Goal: Communication & Community: Answer question/provide support

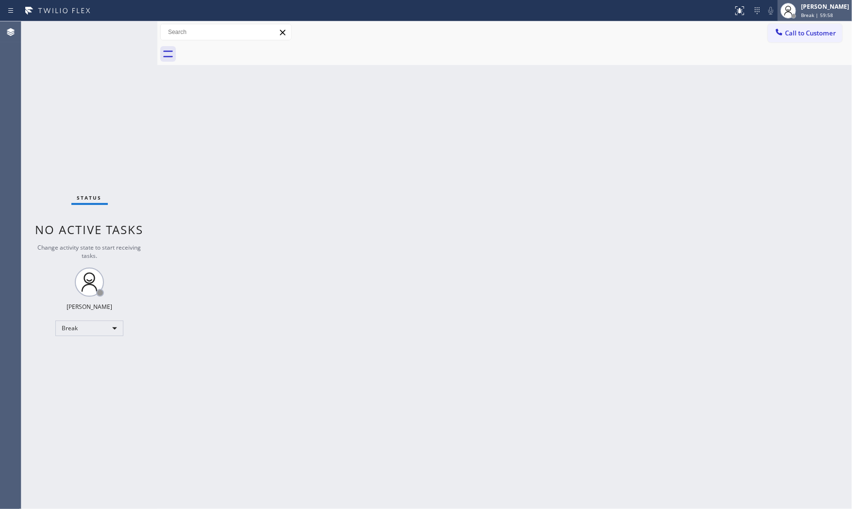
click at [812, 6] on div "[PERSON_NAME]" at bounding box center [825, 6] width 48 height 8
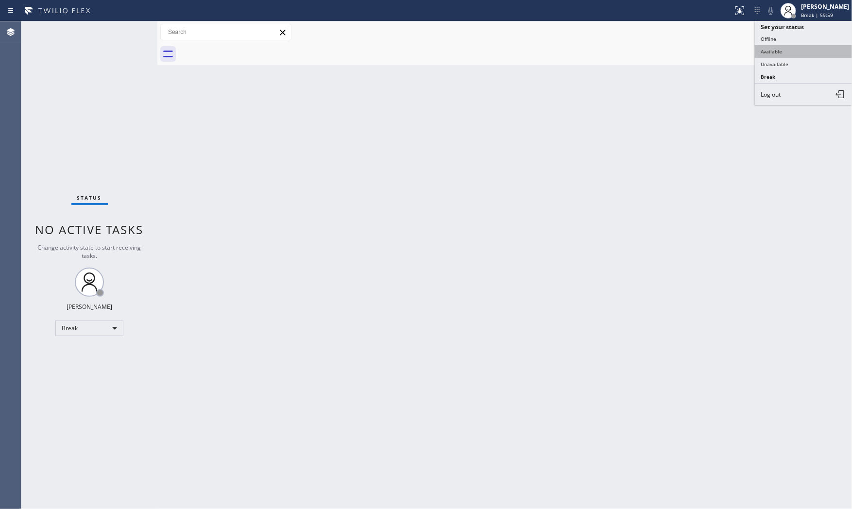
click at [793, 54] on button "Available" at bounding box center [803, 51] width 97 height 13
click at [564, 508] on div "Back to Dashboard Change Sender ID Customers Technicians Select a contact Outbo…" at bounding box center [504, 265] width 695 height 488
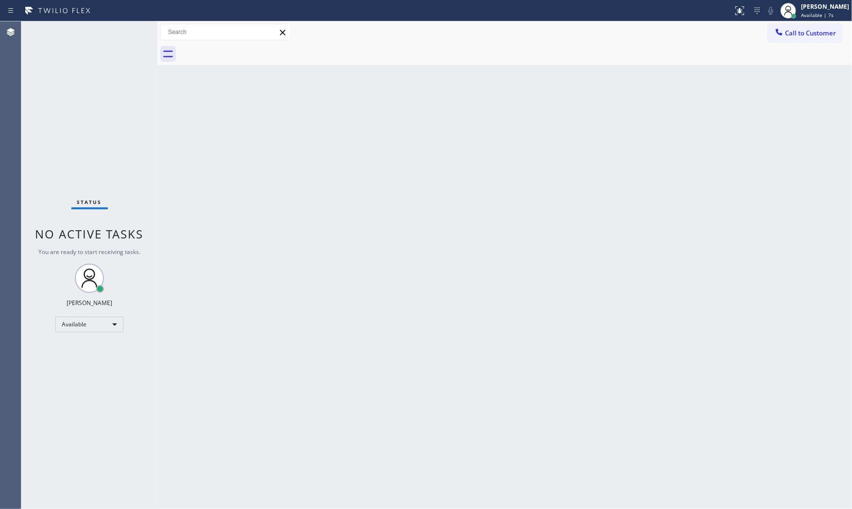
click at [122, 33] on div "Status No active tasks You are ready to start receiving tasks. [PERSON_NAME] Av…" at bounding box center [89, 265] width 136 height 488
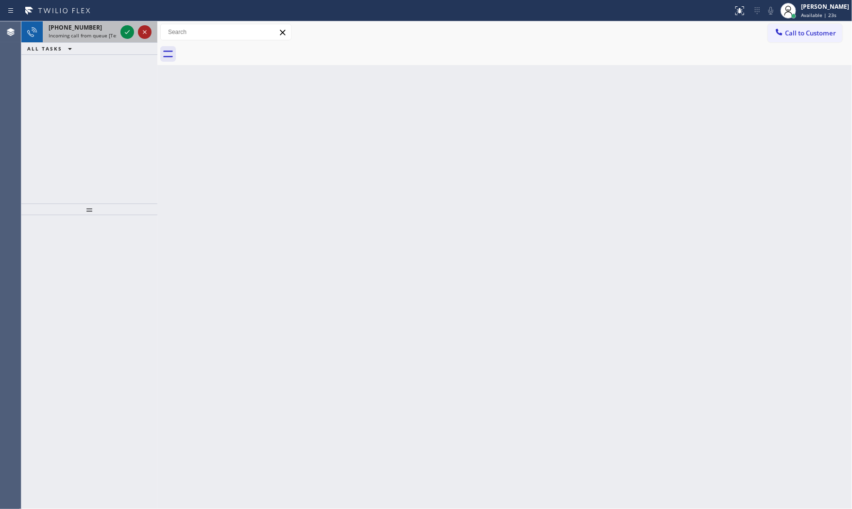
drag, startPoint x: 122, startPoint y: 33, endPoint x: 142, endPoint y: 30, distance: 20.7
click at [142, 30] on div at bounding box center [136, 31] width 35 height 21
click at [128, 35] on icon at bounding box center [127, 32] width 12 height 12
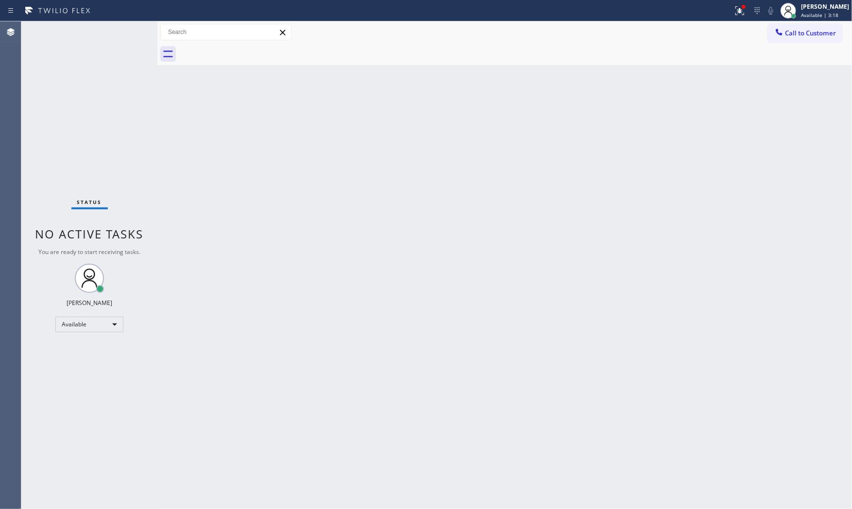
click at [128, 35] on div "Status No active tasks You are ready to start receiving tasks. [PERSON_NAME] Av…" at bounding box center [89, 265] width 136 height 488
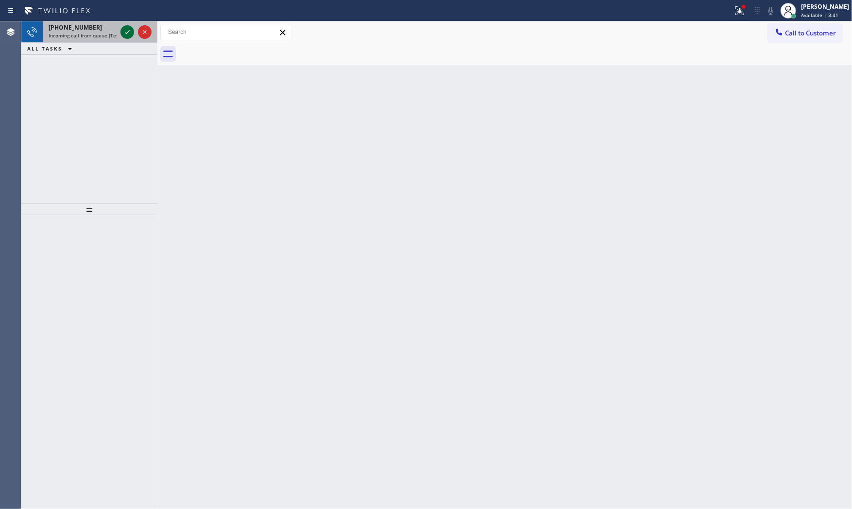
click at [130, 37] on icon at bounding box center [127, 32] width 12 height 12
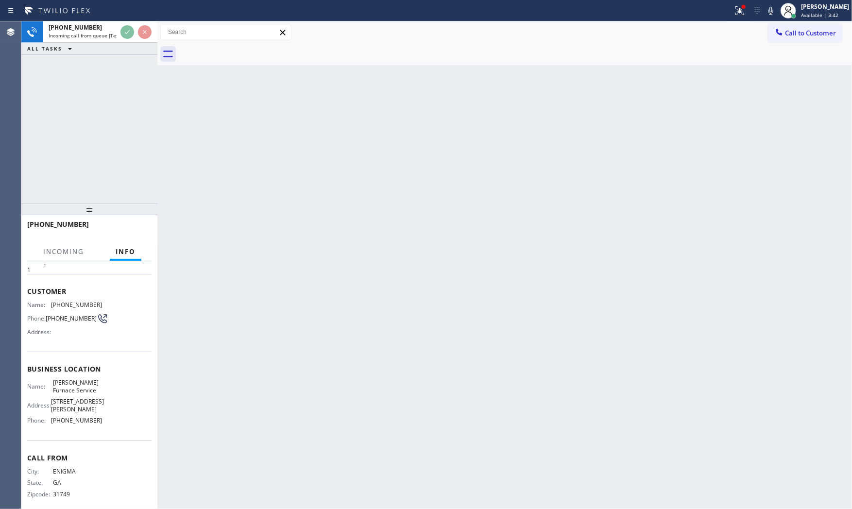
scroll to position [33, 0]
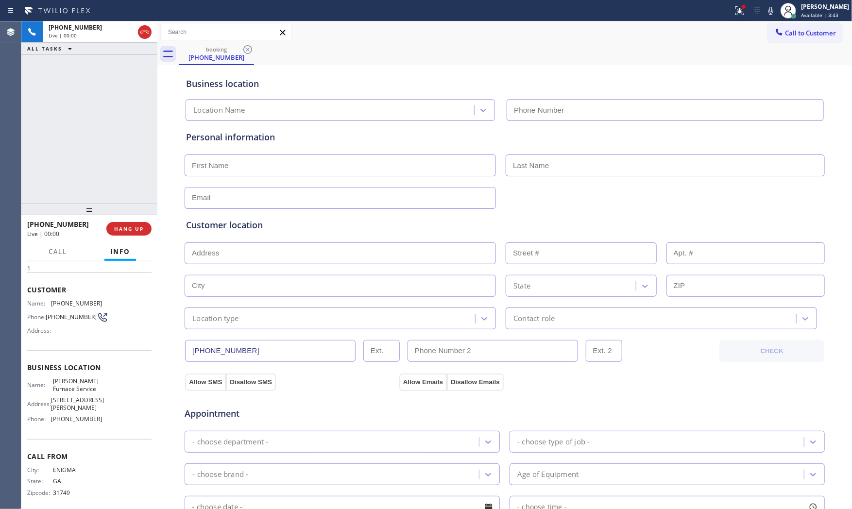
type input "[PHONE_NUMBER]"
click at [133, 225] on span "HANG UP" at bounding box center [129, 228] width 30 height 7
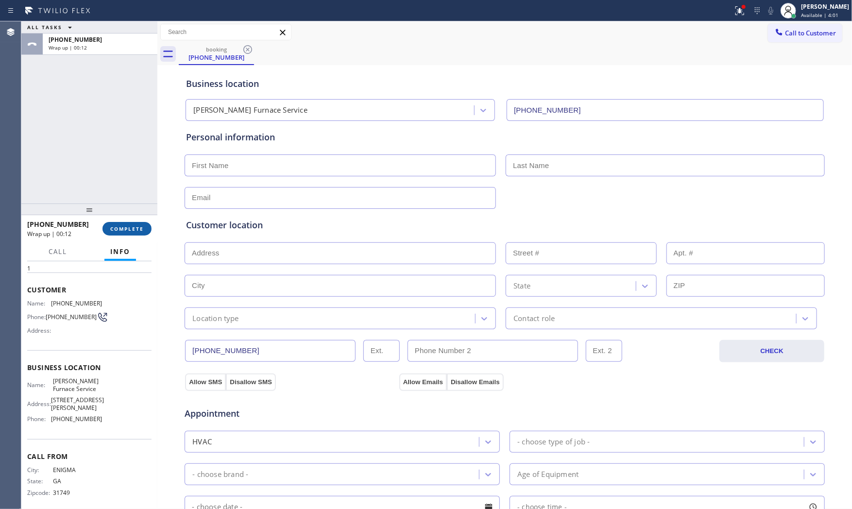
click at [133, 225] on span "COMPLETE" at bounding box center [127, 228] width 34 height 7
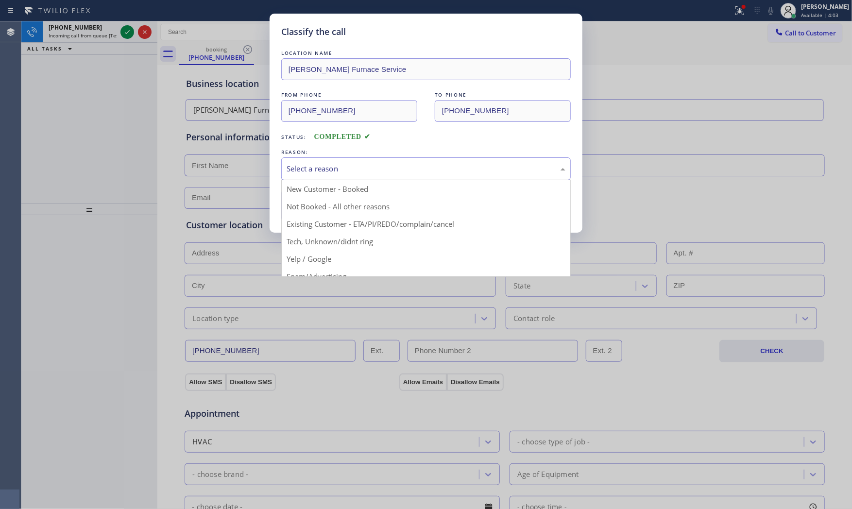
click at [336, 172] on div "Select a reason" at bounding box center [426, 168] width 279 height 11
click at [327, 203] on button "Save" at bounding box center [320, 205] width 78 height 31
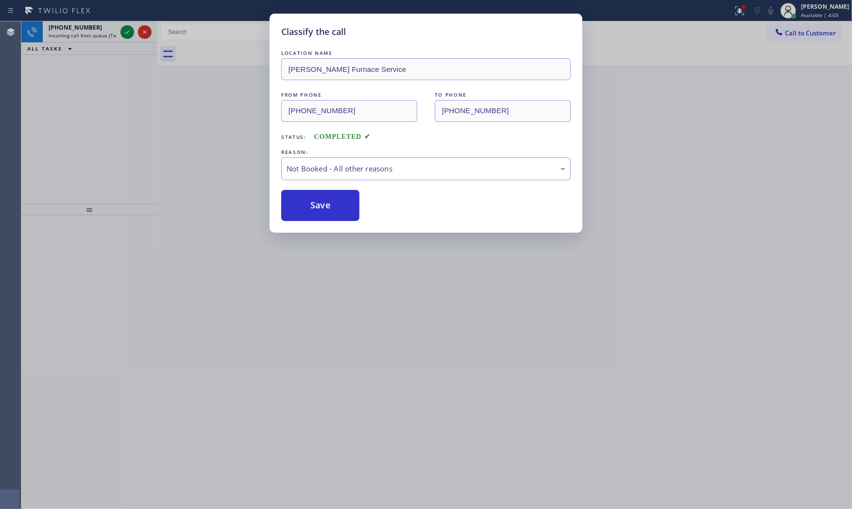
click at [327, 203] on button "Save" at bounding box center [320, 205] width 78 height 31
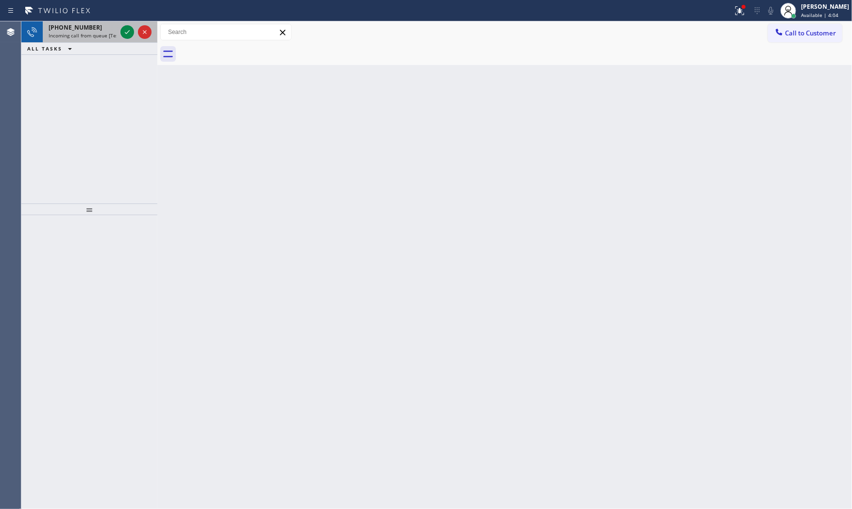
click at [102, 35] on span "Incoming call from queue [Test] All" at bounding box center [89, 35] width 81 height 7
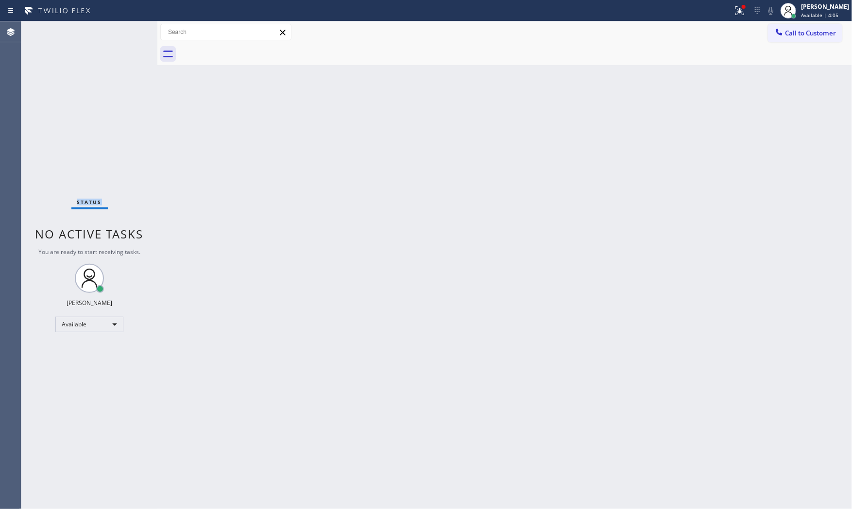
click at [102, 35] on div "Status No active tasks You are ready to start receiving tasks. [PERSON_NAME] Av…" at bounding box center [89, 265] width 136 height 488
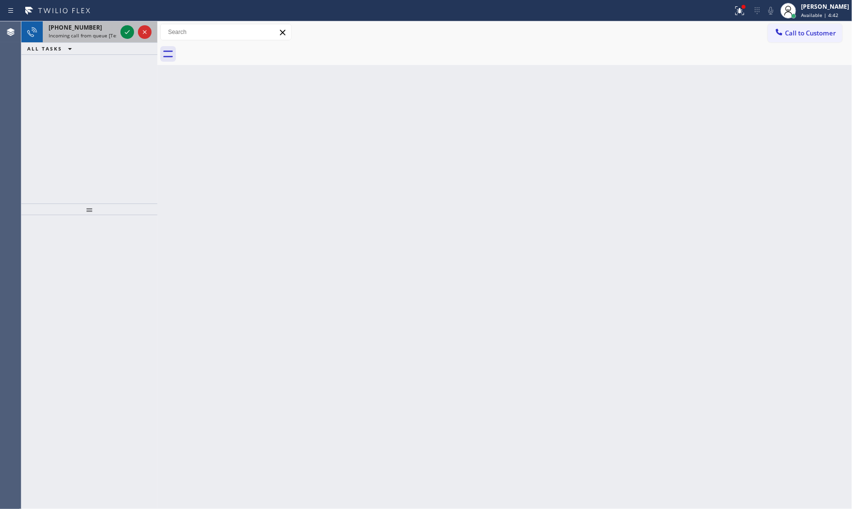
click at [90, 32] on span "Incoming call from queue [Test] All" at bounding box center [89, 35] width 81 height 7
click at [125, 36] on icon at bounding box center [127, 32] width 12 height 12
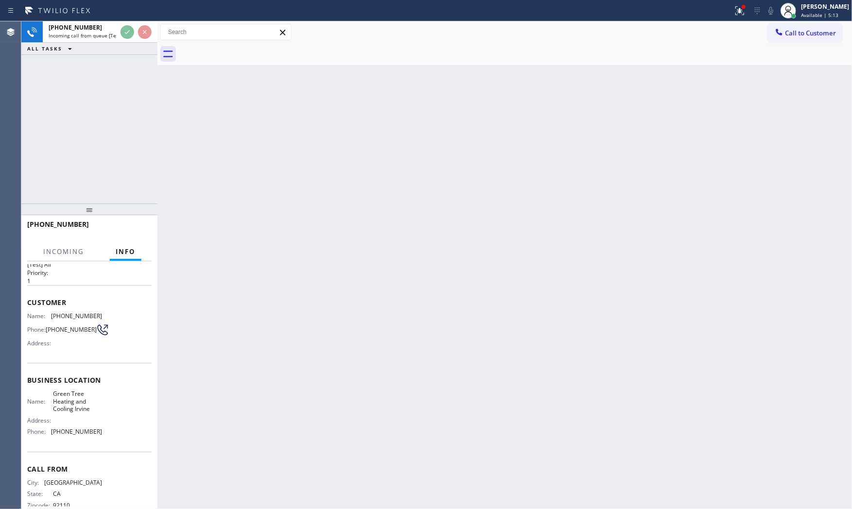
scroll to position [41, 0]
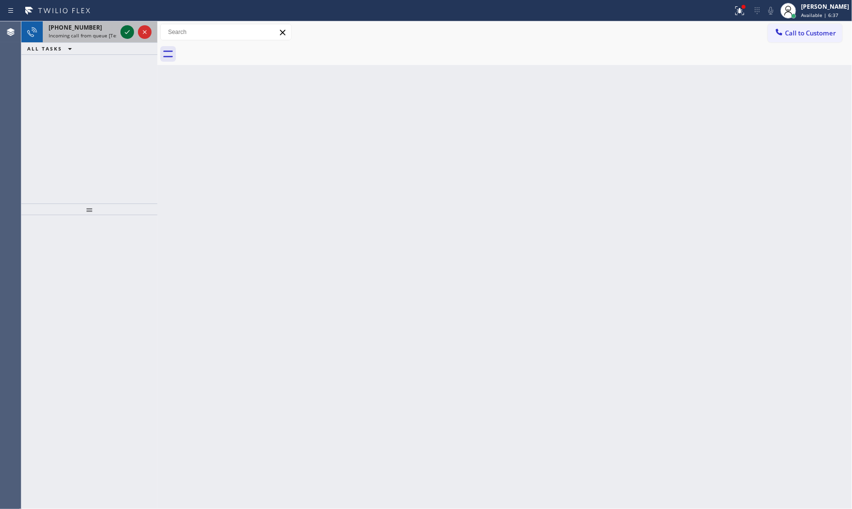
click at [120, 30] on div at bounding box center [136, 31] width 35 height 21
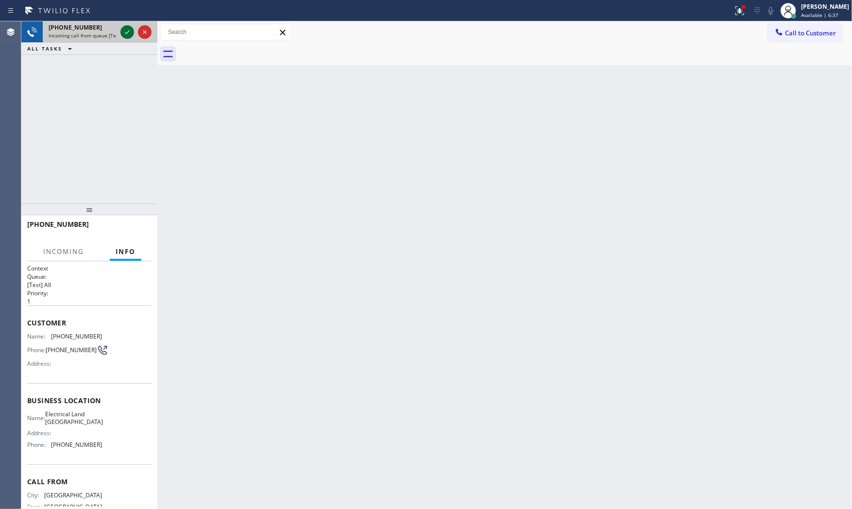
click at [125, 30] on icon at bounding box center [127, 32] width 12 height 12
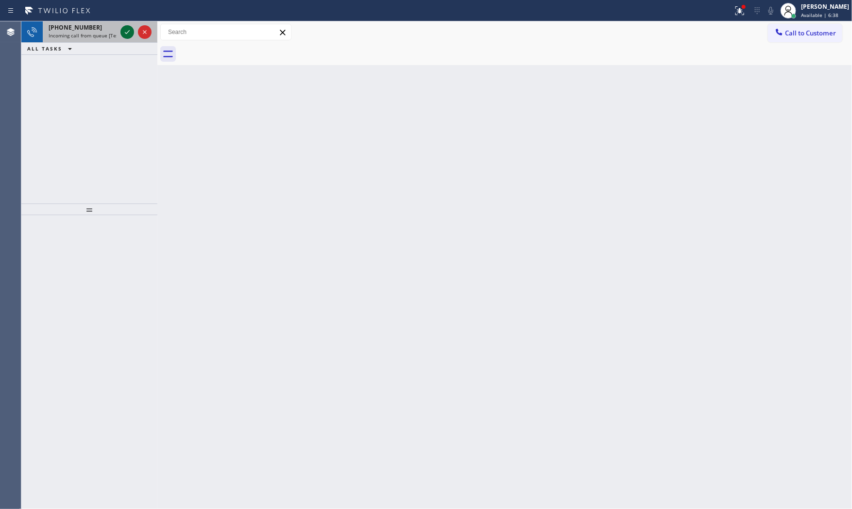
click at [125, 30] on icon at bounding box center [127, 32] width 12 height 12
click at [127, 32] on icon at bounding box center [127, 32] width 12 height 12
click at [126, 31] on icon at bounding box center [127, 32] width 12 height 12
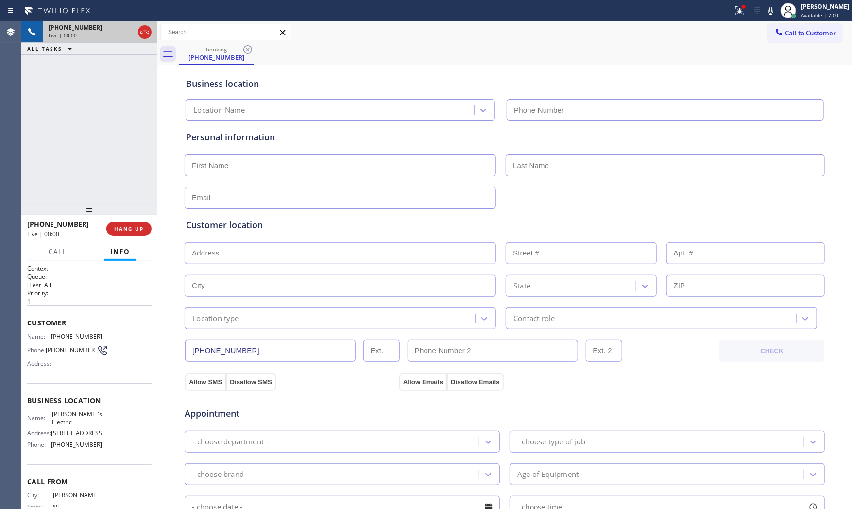
type input "[PHONE_NUMBER]"
click at [145, 220] on div "[PHONE_NUMBER] Live | 00:01 HANG UP" at bounding box center [89, 228] width 124 height 25
click at [141, 226] on span "HANG UP" at bounding box center [129, 228] width 30 height 7
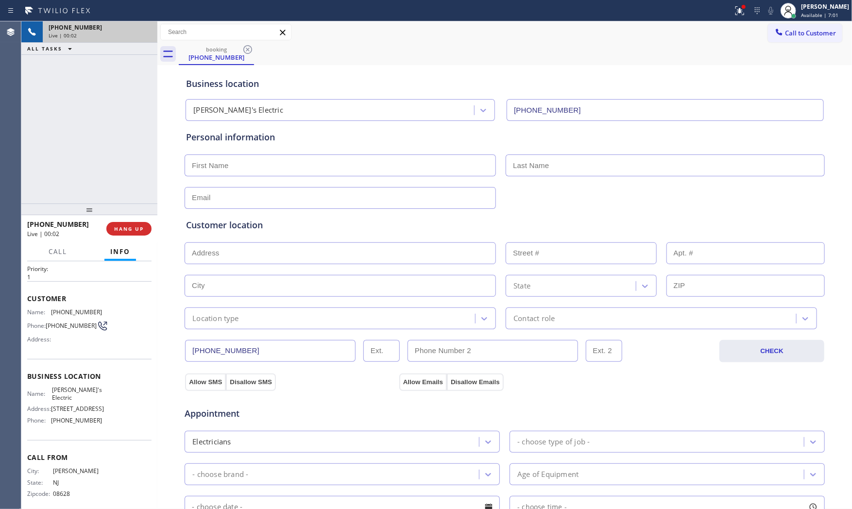
scroll to position [49, 0]
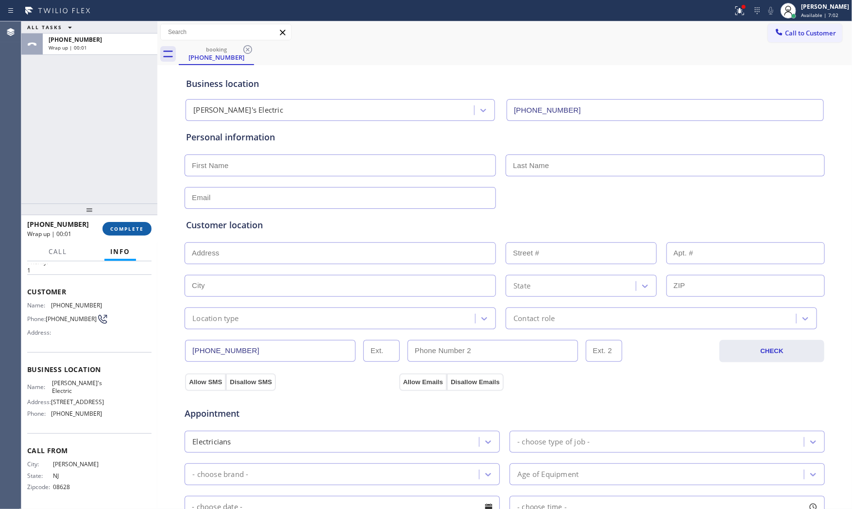
click at [129, 229] on span "COMPLETE" at bounding box center [127, 228] width 34 height 7
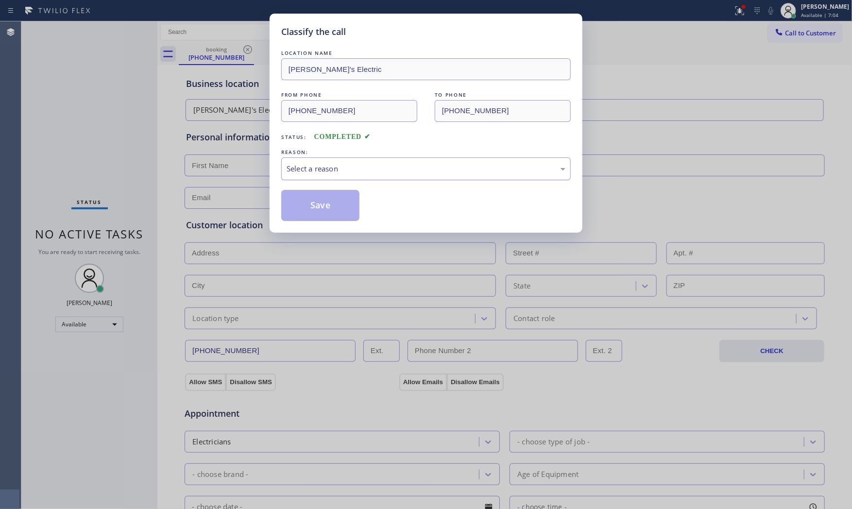
drag, startPoint x: 352, startPoint y: 165, endPoint x: 347, endPoint y: 177, distance: 12.5
click at [352, 166] on div "Select a reason" at bounding box center [426, 168] width 279 height 11
click at [330, 206] on button "Save" at bounding box center [320, 205] width 78 height 31
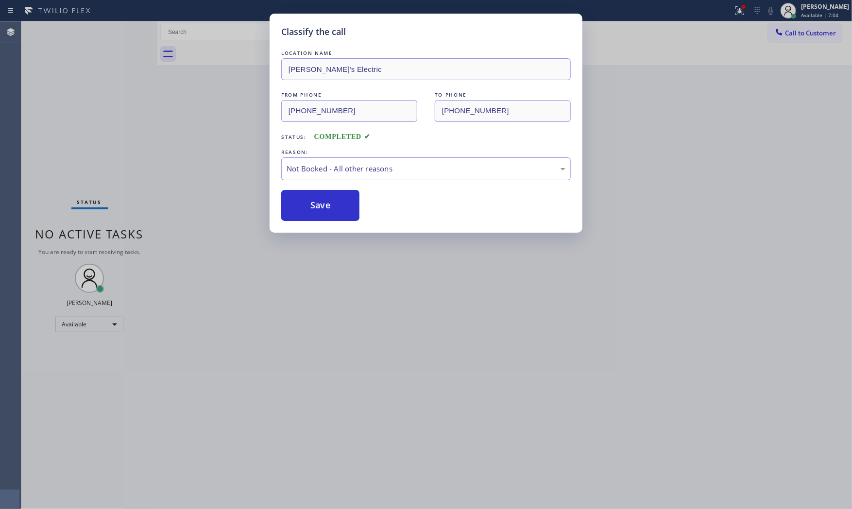
click at [330, 206] on button "Save" at bounding box center [320, 205] width 78 height 31
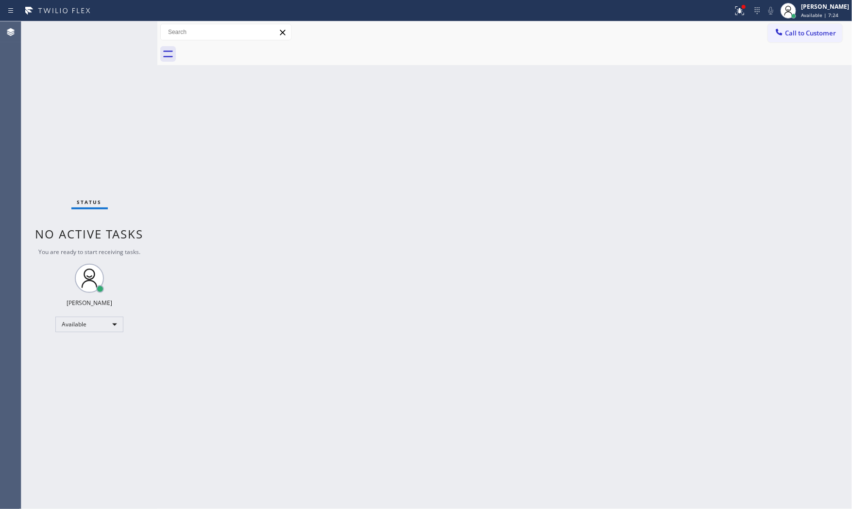
click at [124, 25] on div "Status No active tasks You are ready to start receiving tasks. [PERSON_NAME] Av…" at bounding box center [89, 265] width 136 height 488
click at [124, 31] on div "Status No active tasks You are ready to start receiving tasks. [PERSON_NAME] Av…" at bounding box center [89, 265] width 136 height 488
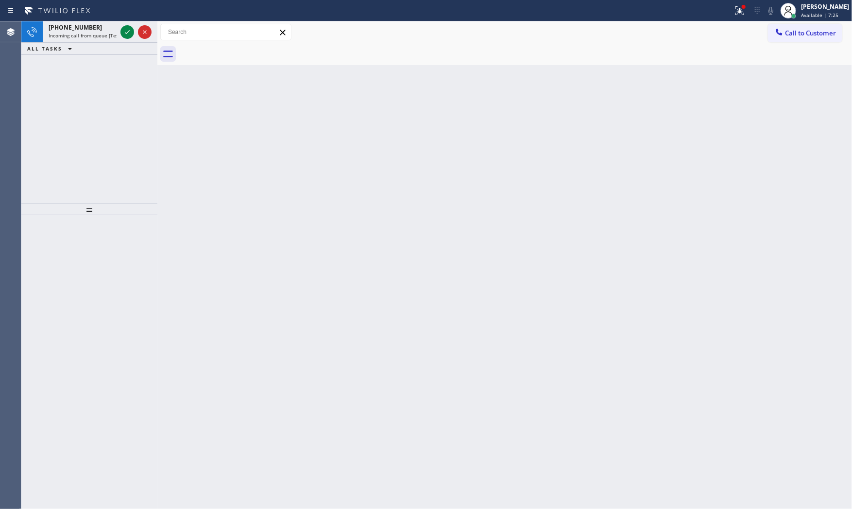
click at [124, 31] on icon at bounding box center [127, 32] width 12 height 12
click at [123, 31] on icon at bounding box center [127, 32] width 12 height 12
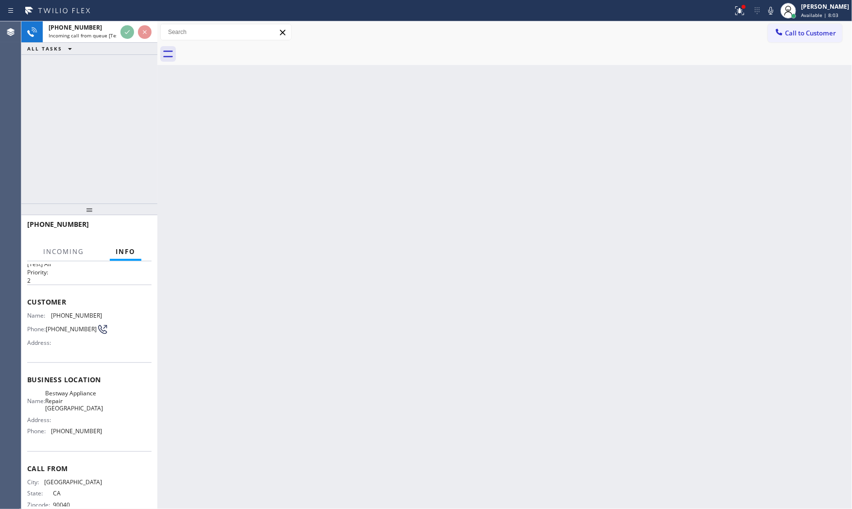
scroll to position [41, 0]
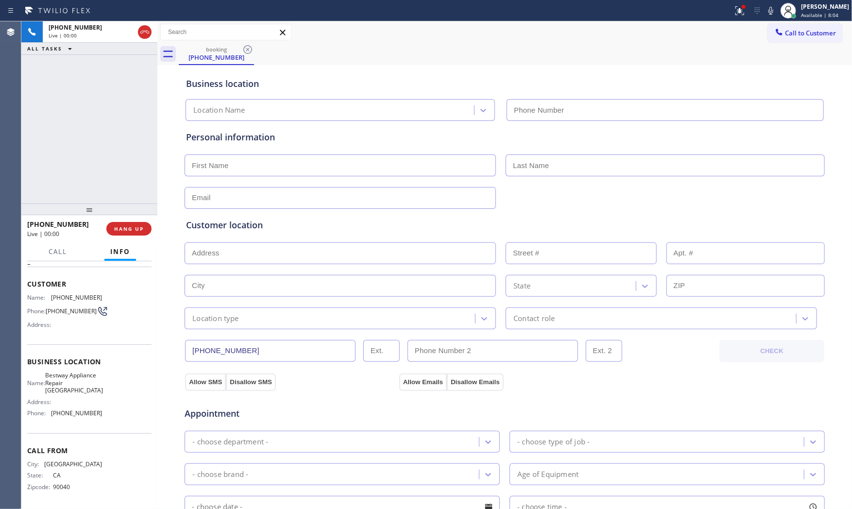
type input "[PHONE_NUMBER]"
click at [120, 231] on span "HANG UP" at bounding box center [129, 228] width 30 height 7
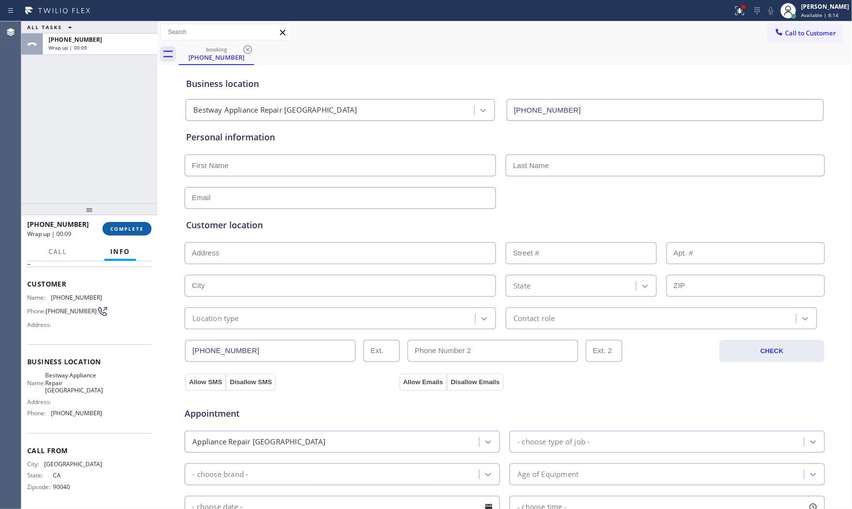
click at [120, 231] on span "COMPLETE" at bounding box center [127, 228] width 34 height 7
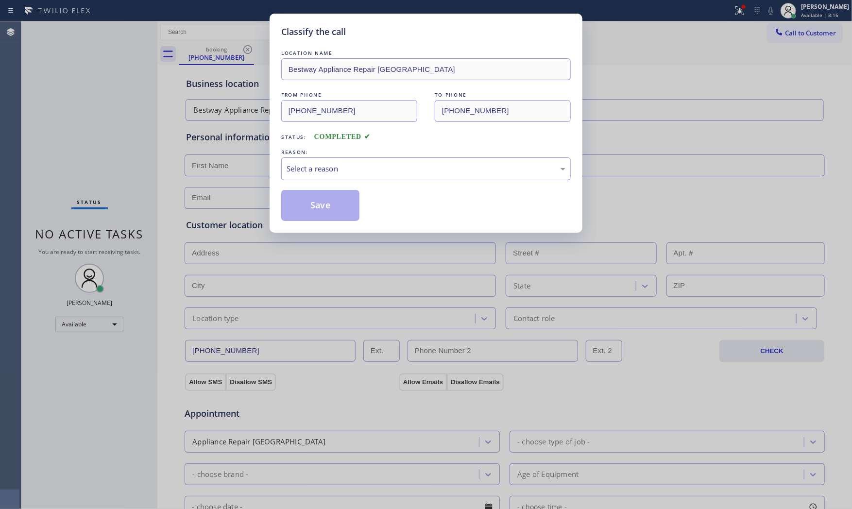
click at [316, 181] on div "LOCATION NAME Bestway Appliance Repair [GEOGRAPHIC_DATA] FROM PHONE [PHONE_NUMB…" at bounding box center [426, 134] width 290 height 173
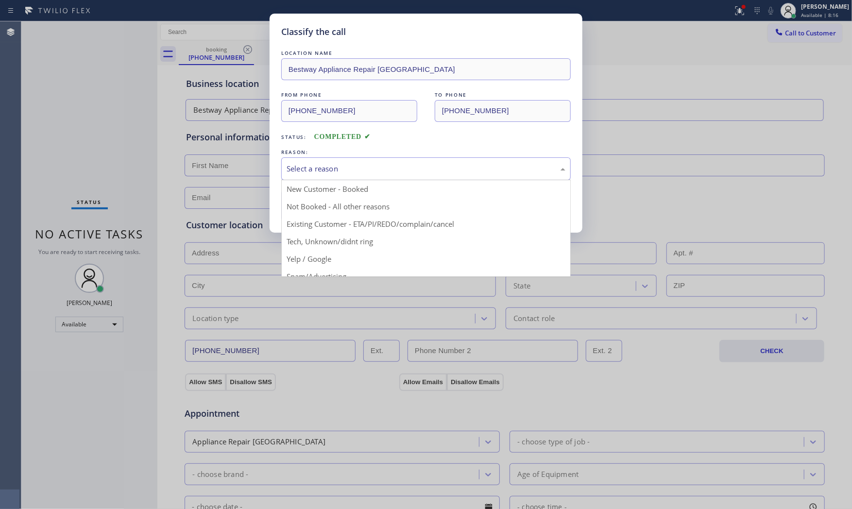
click at [319, 175] on div "Select a reason" at bounding box center [426, 168] width 290 height 23
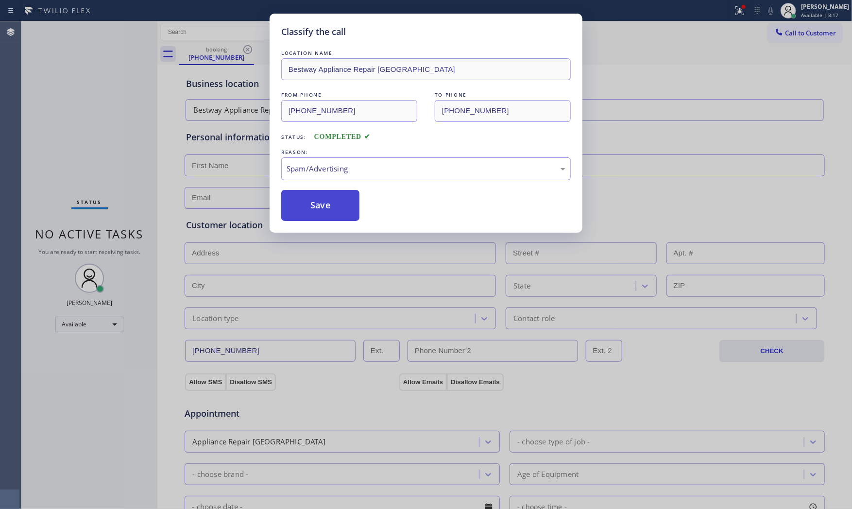
click at [312, 211] on button "Save" at bounding box center [320, 205] width 78 height 31
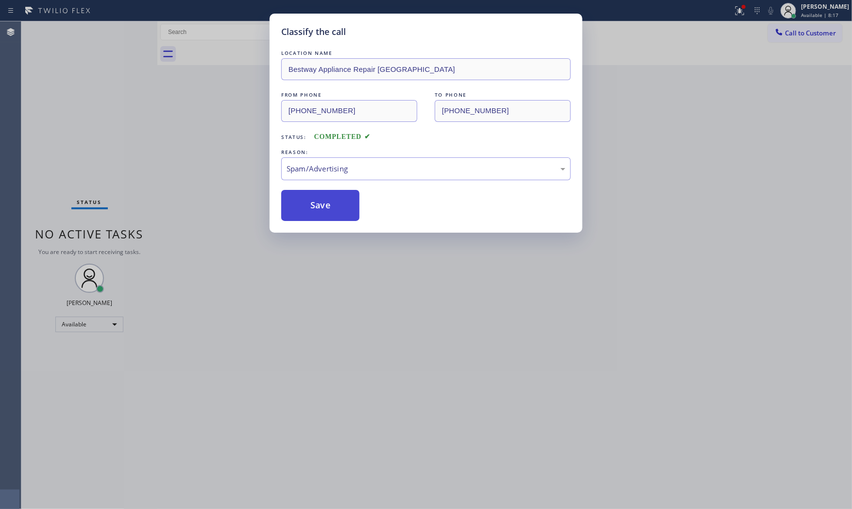
click at [312, 211] on button "Save" at bounding box center [320, 205] width 78 height 31
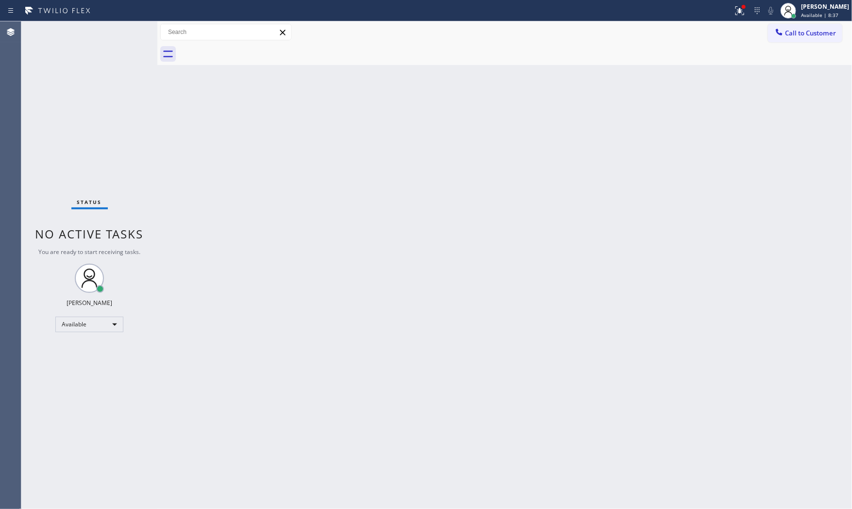
click at [123, 30] on div "Status No active tasks You are ready to start receiving tasks. [PERSON_NAME] Av…" at bounding box center [89, 265] width 136 height 488
click at [124, 29] on div "Status No active tasks You are ready to start receiving tasks. [PERSON_NAME] Av…" at bounding box center [89, 265] width 136 height 488
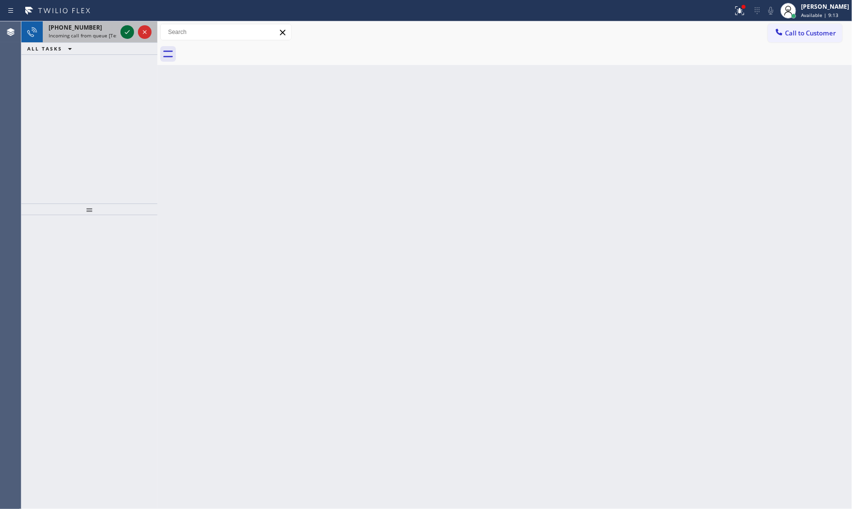
click at [124, 34] on icon at bounding box center [127, 32] width 12 height 12
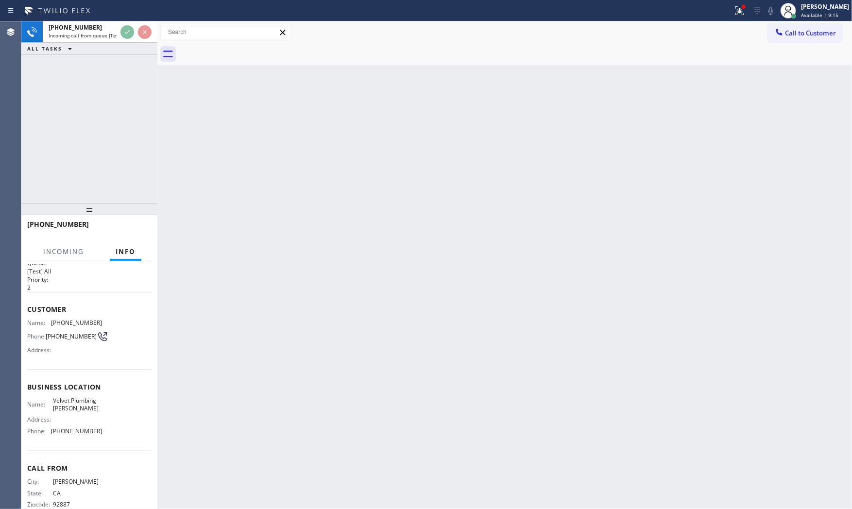
scroll to position [33, 0]
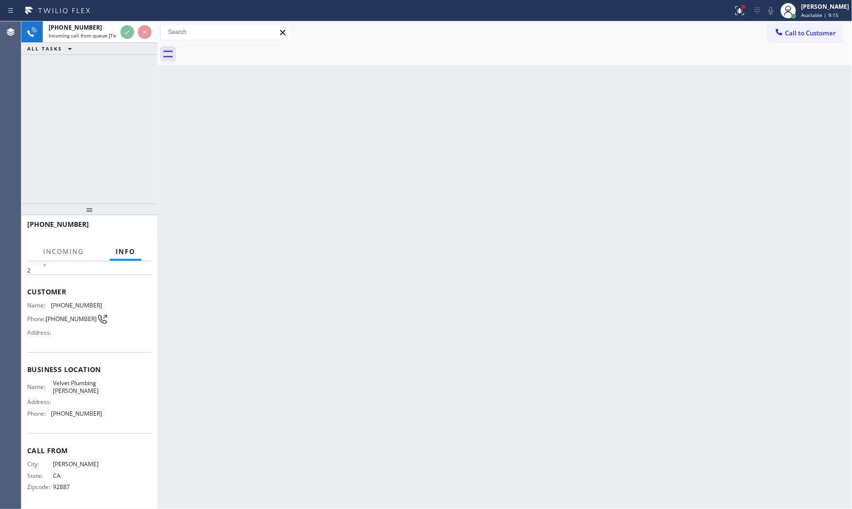
click at [264, 273] on div "Back to Dashboard Change Sender ID Customers Technicians Select a contact Outbo…" at bounding box center [504, 265] width 695 height 488
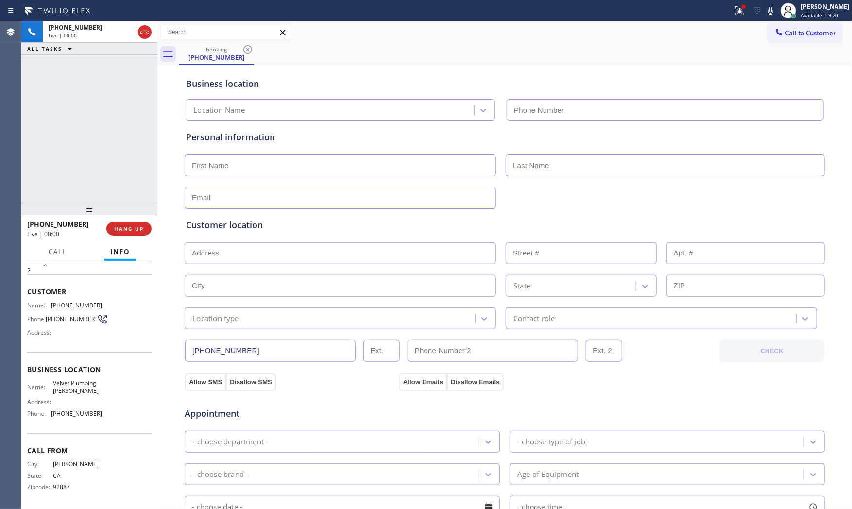
click at [475, 8] on div at bounding box center [366, 11] width 725 height 16
type input "[PHONE_NUMBER]"
drag, startPoint x: 123, startPoint y: 221, endPoint x: 135, endPoint y: 233, distance: 16.9
click at [123, 221] on div "[PHONE_NUMBER] Live | 00:01 HANG UP" at bounding box center [89, 228] width 124 height 25
click at [120, 226] on span "HANG UP" at bounding box center [129, 228] width 30 height 7
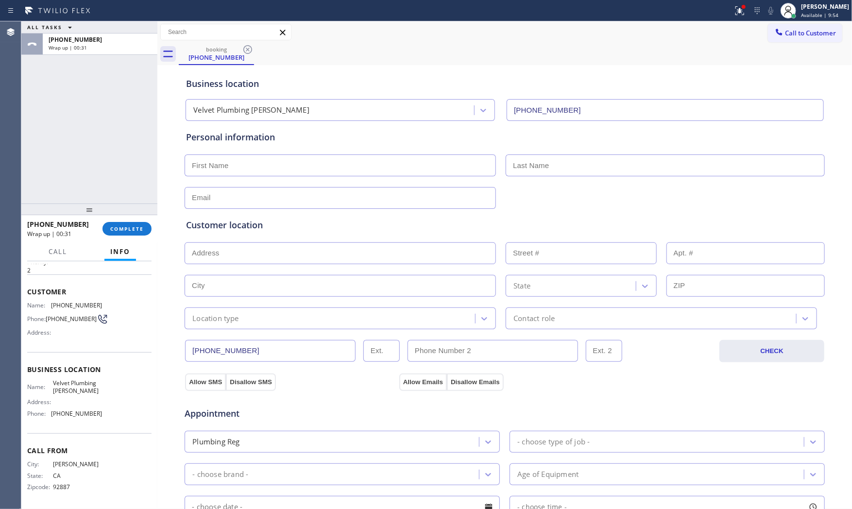
click at [54, 25] on button "ALL TASKS" at bounding box center [51, 27] width 60 height 12
click at [115, 47] on div "Wrap up | 00:32" at bounding box center [100, 47] width 103 height 7
click at [122, 231] on span "COMPLETE" at bounding box center [127, 228] width 34 height 7
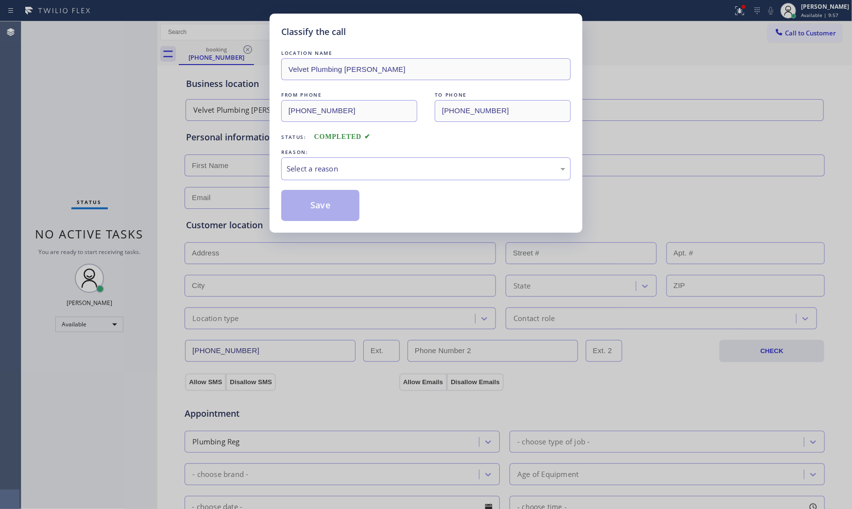
click at [309, 181] on div "LOCATION NAME Velvet Plumbing [PERSON_NAME] FROM PHONE [PHONE_NUMBER] TO PHONE …" at bounding box center [426, 134] width 290 height 173
click at [314, 176] on div "Select a reason" at bounding box center [426, 168] width 290 height 23
click at [314, 203] on button "Save" at bounding box center [320, 205] width 78 height 31
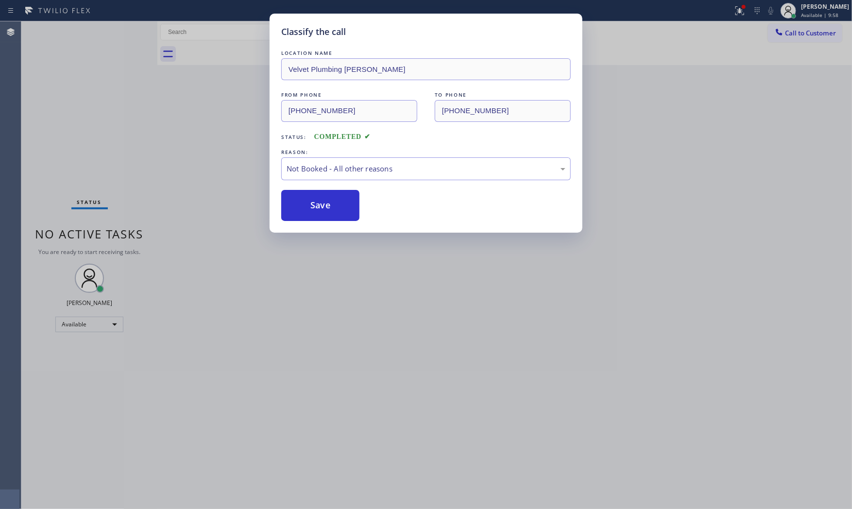
click at [314, 203] on button "Save" at bounding box center [320, 205] width 78 height 31
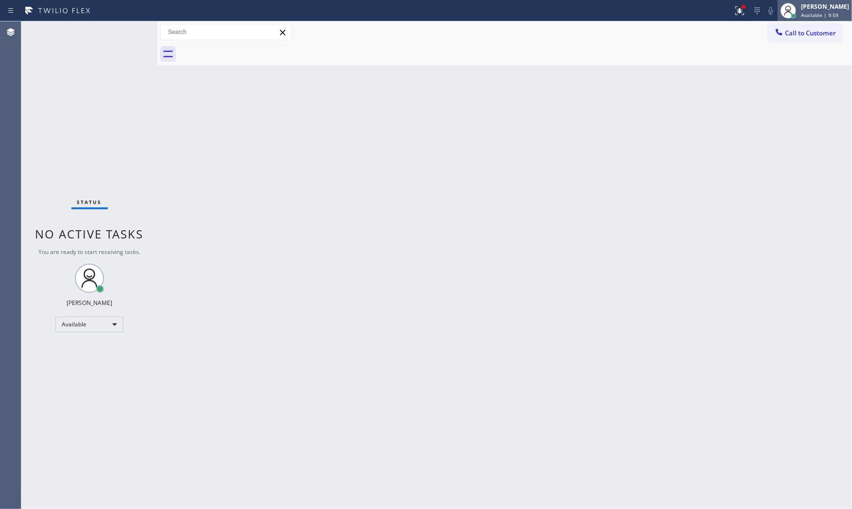
click at [801, 17] on span "Available | 9:59" at bounding box center [819, 15] width 37 height 7
drag, startPoint x: 778, startPoint y: 64, endPoint x: 774, endPoint y: 60, distance: 6.5
click at [777, 64] on button "Unavailable" at bounding box center [803, 64] width 97 height 13
click at [742, 8] on div at bounding box center [744, 7] width 6 height 6
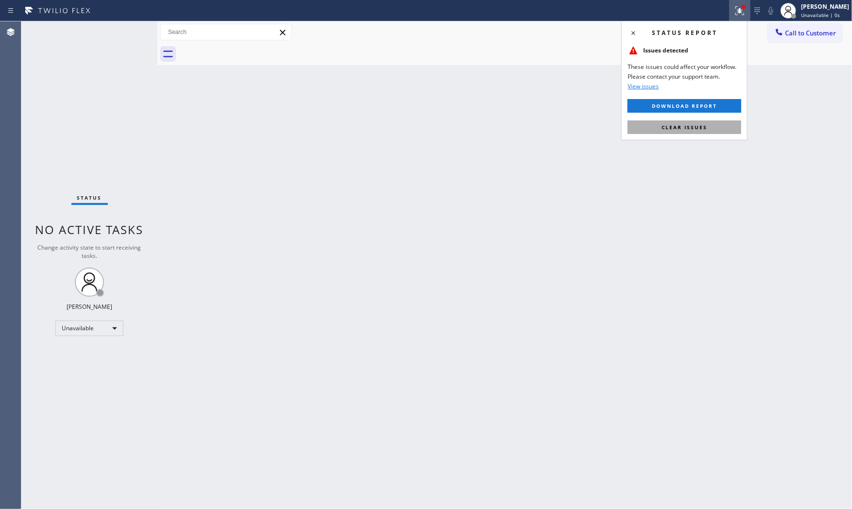
click at [701, 128] on span "Clear issues" at bounding box center [685, 127] width 46 height 7
